Goal: Task Accomplishment & Management: Complete application form

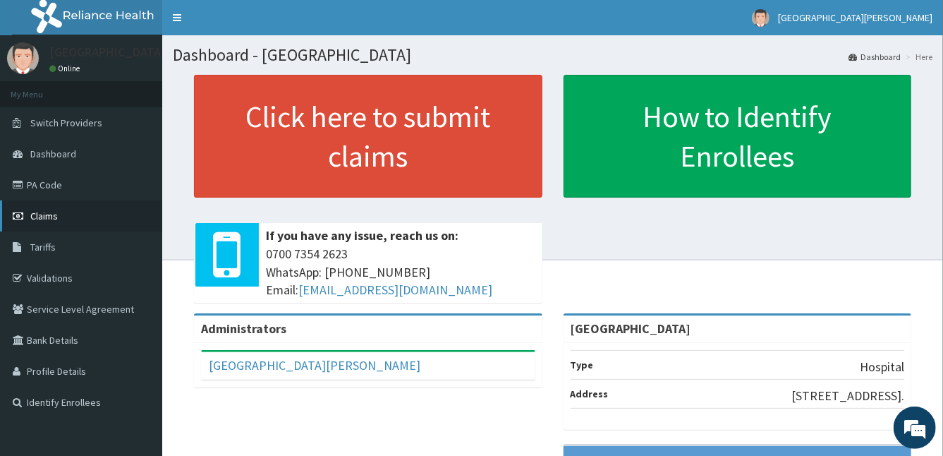
click at [77, 215] on link "Claims" at bounding box center [81, 215] width 162 height 31
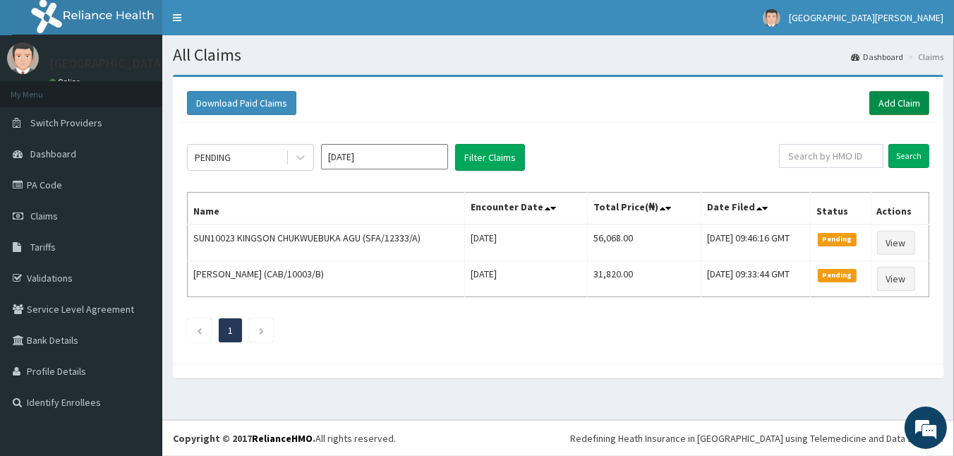
click at [891, 109] on link "Add Claim" at bounding box center [899, 103] width 60 height 24
click at [894, 105] on link "Add Claim" at bounding box center [899, 103] width 60 height 24
